Goal: Task Accomplishment & Management: Complete application form

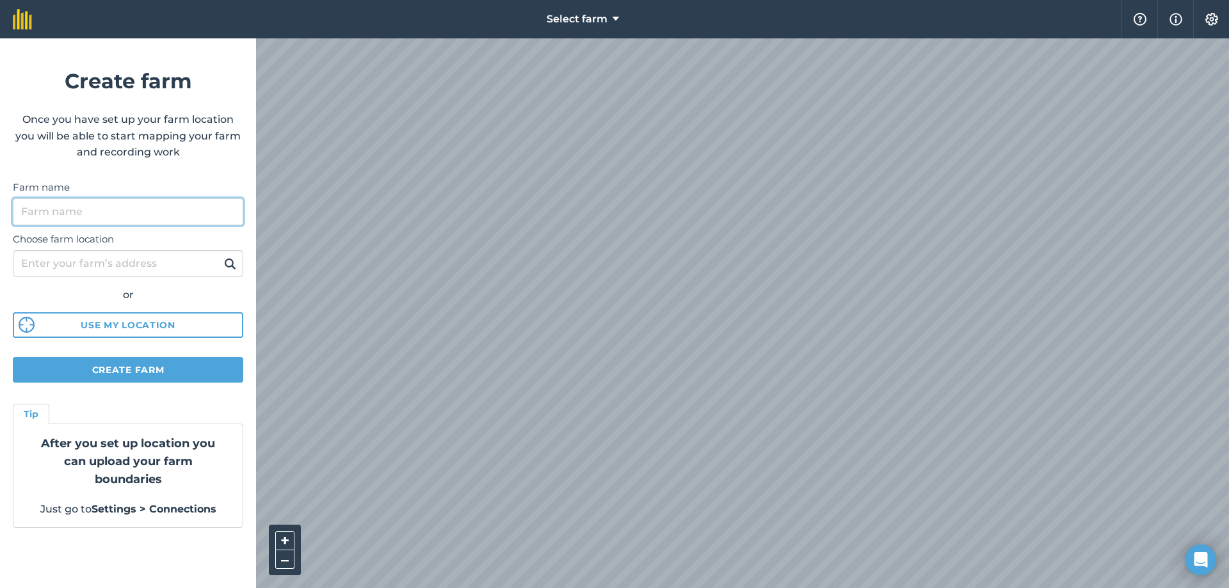
click at [214, 214] on input "Farm name" at bounding box center [128, 211] width 230 height 27
